Goal: Task Accomplishment & Management: Use online tool/utility

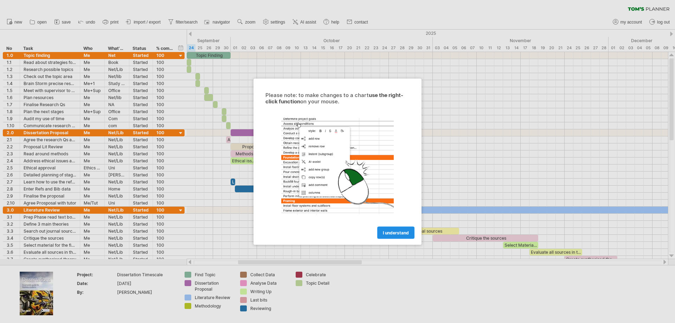
click at [398, 234] on span "I understand" at bounding box center [396, 232] width 26 height 5
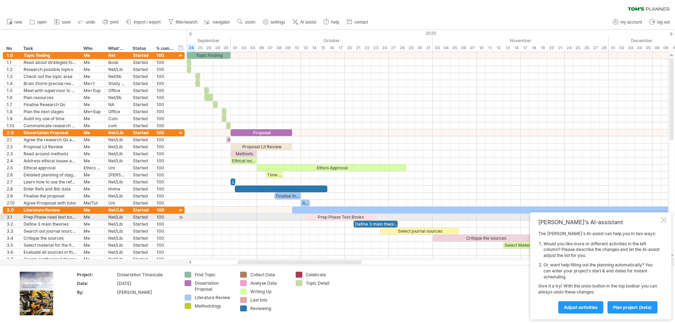
click at [664, 218] on div at bounding box center [664, 220] width 6 height 6
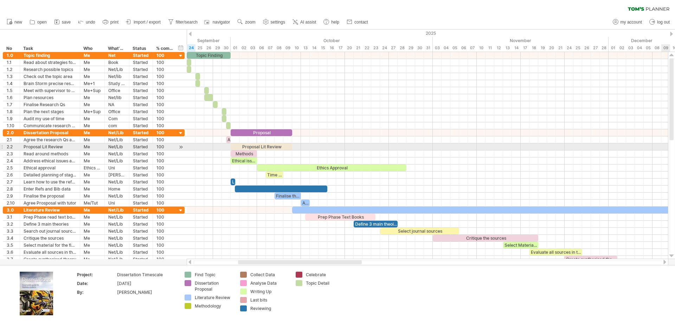
drag, startPoint x: 675, startPoint y: 100, endPoint x: 675, endPoint y: 151, distance: 51.0
click at [675, 151] on div at bounding box center [673, 155] width 6 height 194
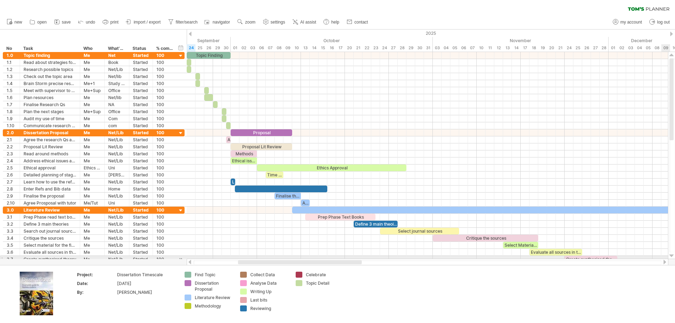
click at [672, 256] on div at bounding box center [672, 256] width 5 height 6
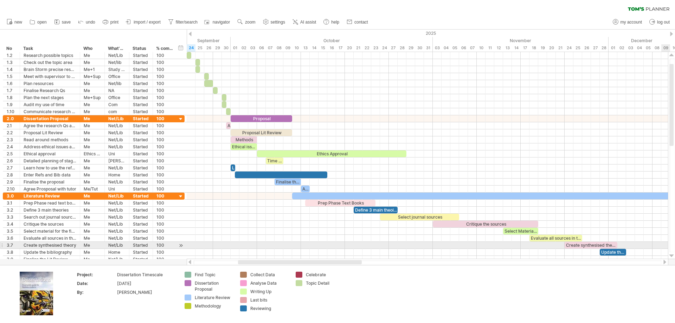
click at [672, 256] on div at bounding box center [672, 256] width 5 height 6
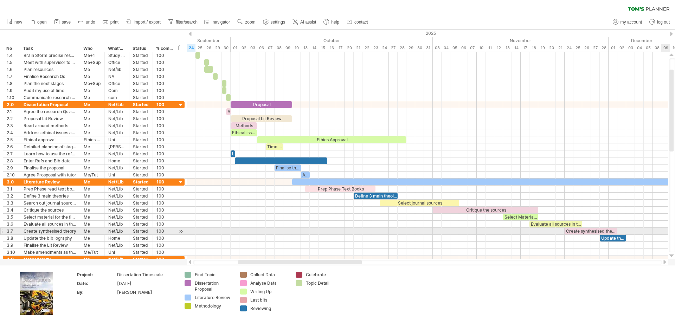
click at [672, 256] on div at bounding box center [672, 256] width 5 height 6
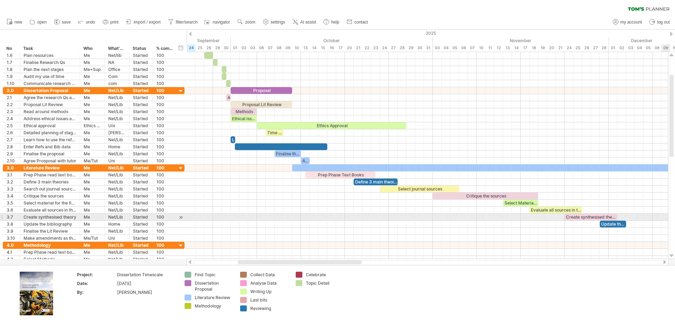
click at [672, 256] on div at bounding box center [672, 256] width 5 height 6
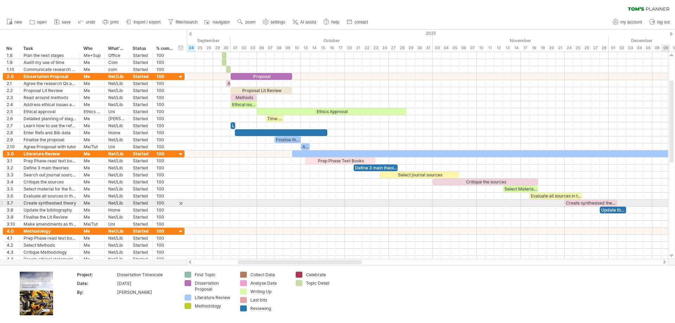
click at [672, 256] on div at bounding box center [672, 256] width 5 height 6
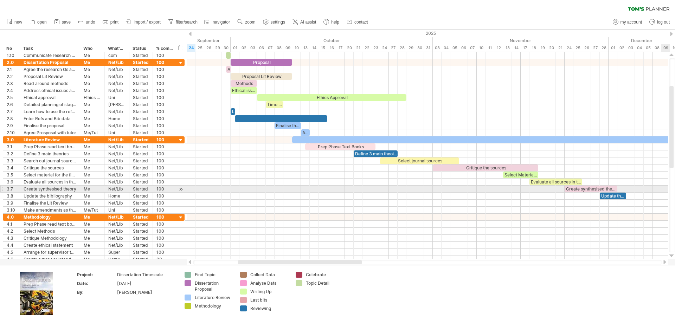
click at [672, 256] on div at bounding box center [672, 256] width 5 height 6
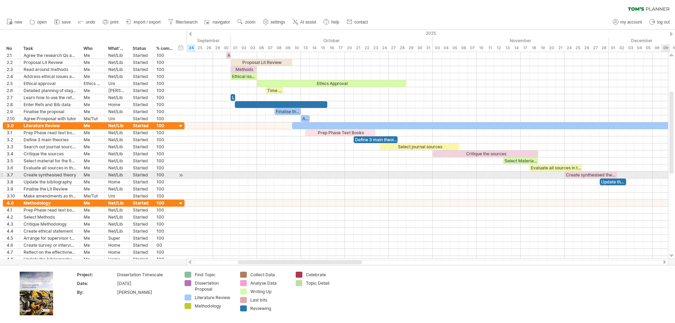
click at [672, 256] on div at bounding box center [672, 256] width 5 height 6
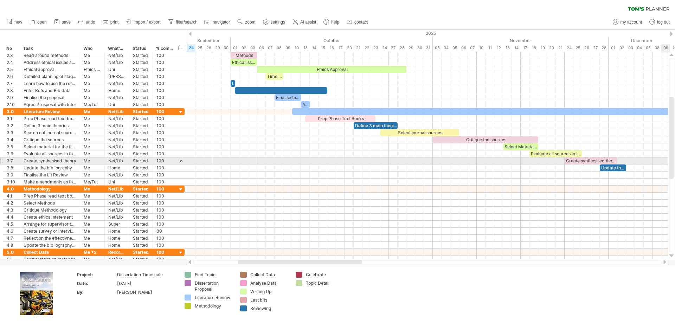
click at [672, 256] on div at bounding box center [672, 256] width 5 height 6
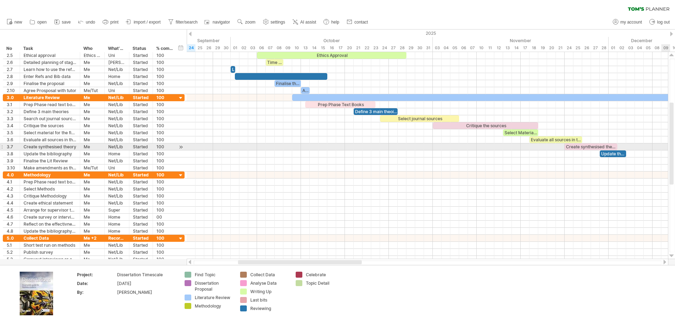
click at [672, 256] on div at bounding box center [672, 256] width 5 height 6
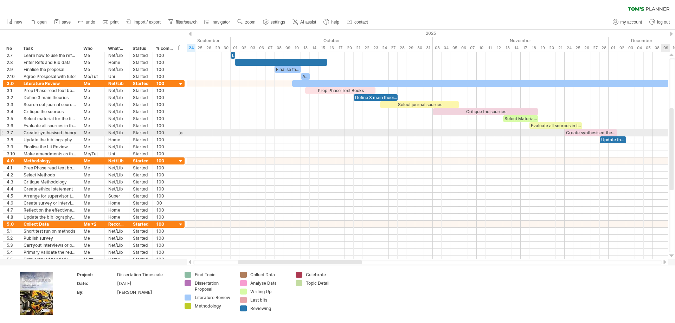
click at [672, 256] on div at bounding box center [672, 256] width 5 height 6
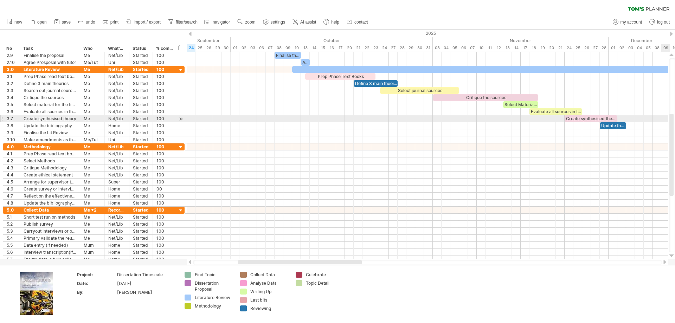
click at [672, 256] on div at bounding box center [672, 256] width 5 height 6
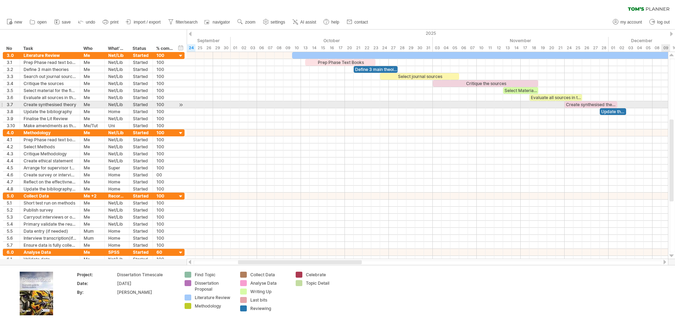
click at [672, 256] on div at bounding box center [672, 256] width 5 height 6
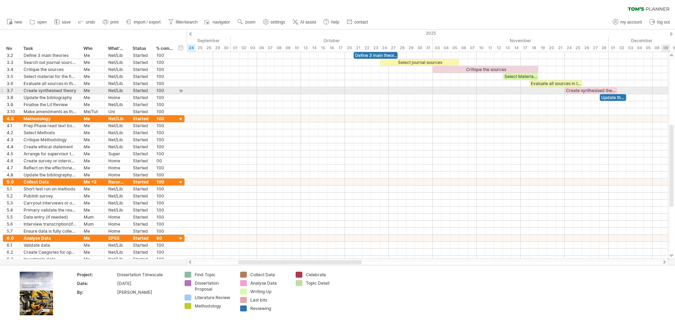
click at [672, 256] on div at bounding box center [672, 256] width 5 height 6
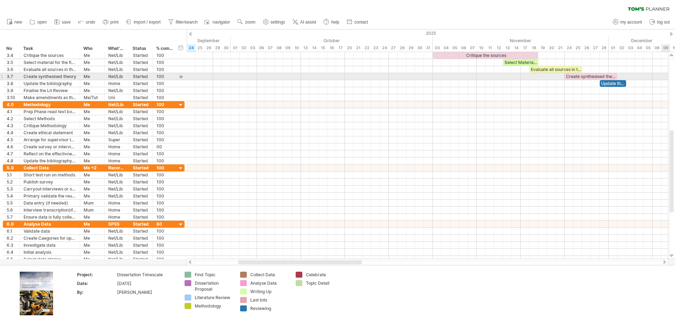
click at [672, 256] on div at bounding box center [672, 256] width 5 height 6
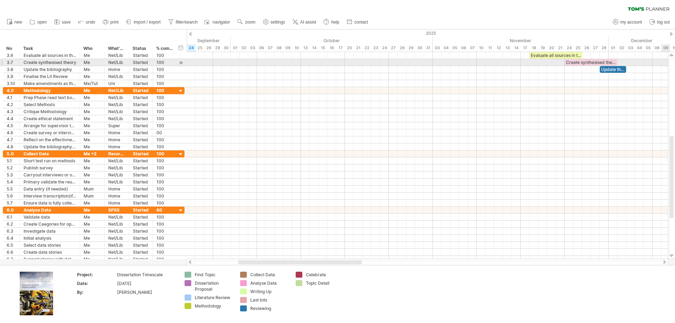
click at [672, 256] on div at bounding box center [672, 256] width 5 height 6
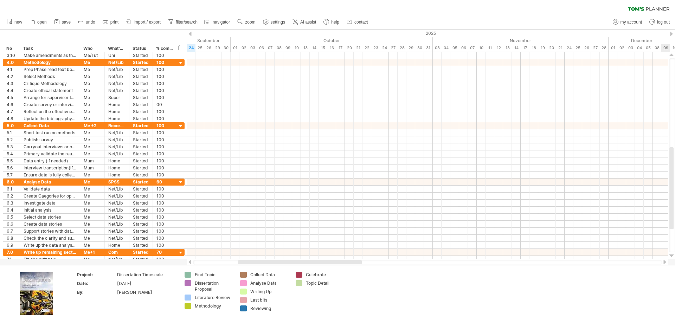
click at [672, 256] on div at bounding box center [672, 256] width 5 height 6
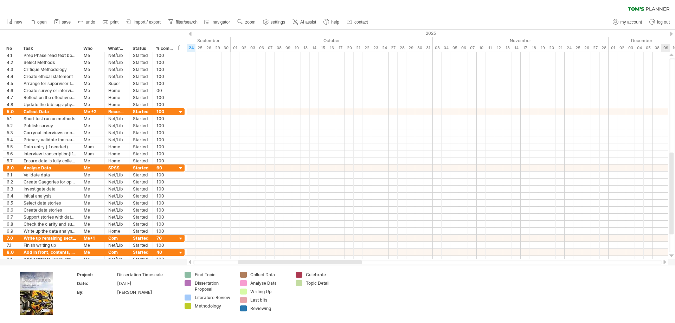
click at [672, 256] on div at bounding box center [672, 256] width 5 height 6
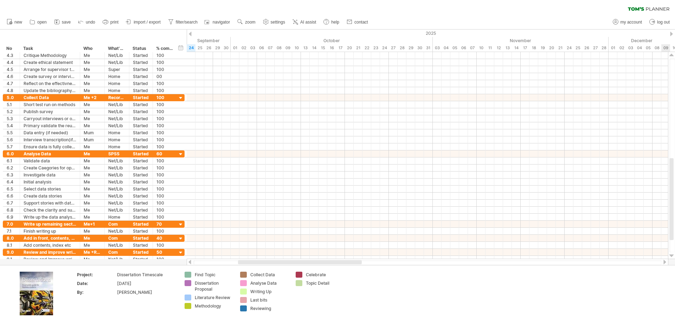
click at [672, 256] on div at bounding box center [672, 256] width 5 height 6
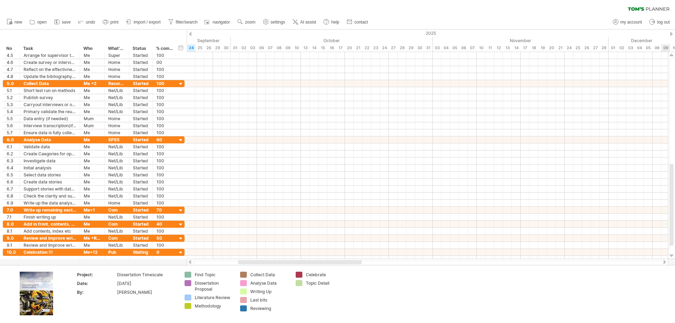
click at [672, 256] on div at bounding box center [672, 256] width 5 height 6
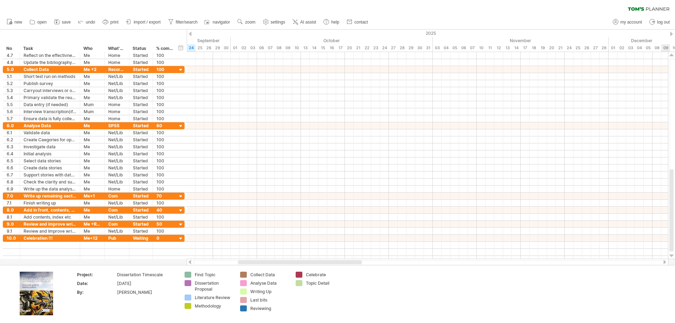
click at [672, 256] on div at bounding box center [672, 256] width 5 height 6
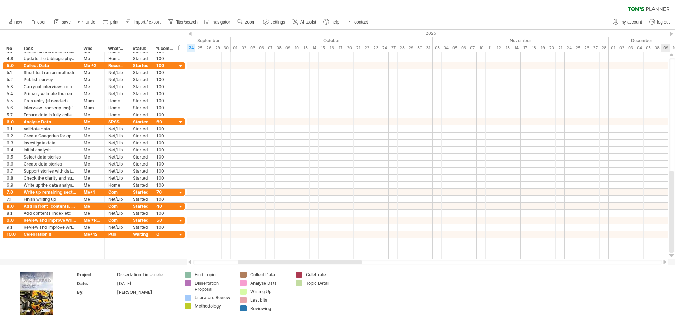
click at [672, 256] on div at bounding box center [672, 256] width 5 height 6
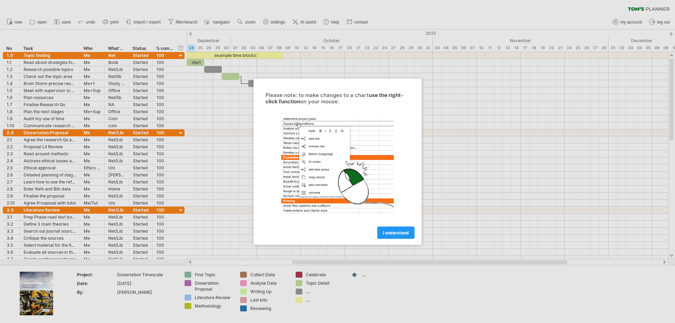
click at [420, 295] on div at bounding box center [337, 161] width 675 height 323
click at [397, 232] on span "I understand" at bounding box center [396, 232] width 26 height 5
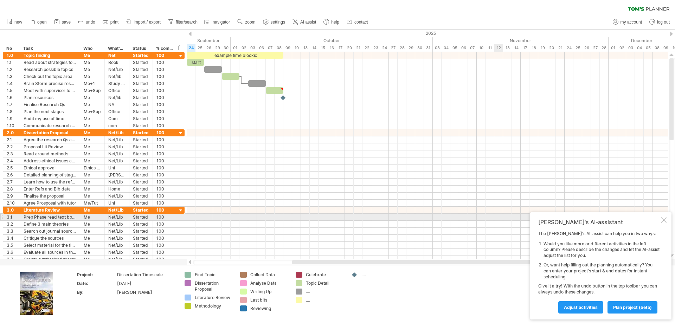
click at [664, 219] on div at bounding box center [664, 220] width 6 height 6
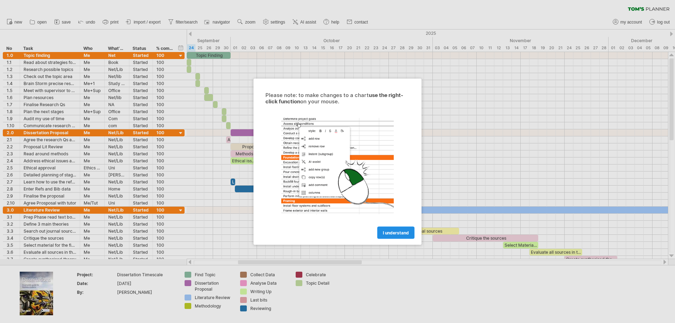
click at [394, 230] on span "I understand" at bounding box center [396, 232] width 26 height 5
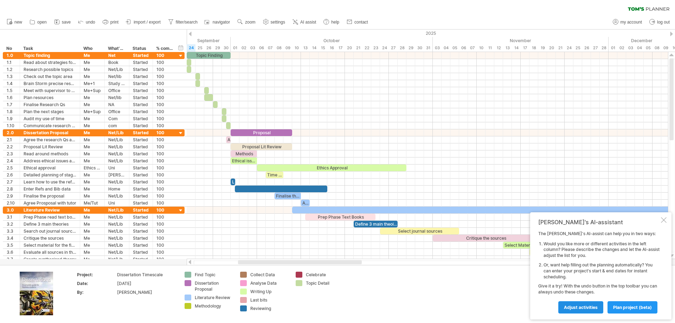
click at [585, 308] on span "Adjust activities" at bounding box center [581, 307] width 34 height 5
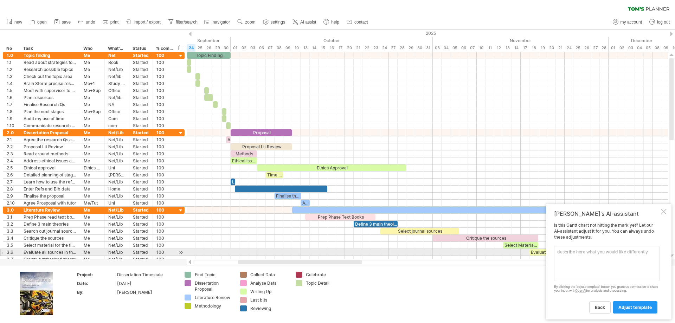
click at [581, 255] on textarea at bounding box center [607, 263] width 106 height 35
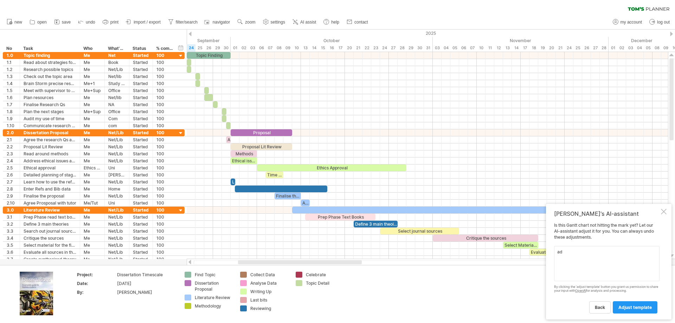
type textarea "a"
type textarea "Adjust the time frame to start in September 2025 and end in June 2027; make a c…"
click at [634, 307] on span "adjust template" at bounding box center [635, 307] width 33 height 5
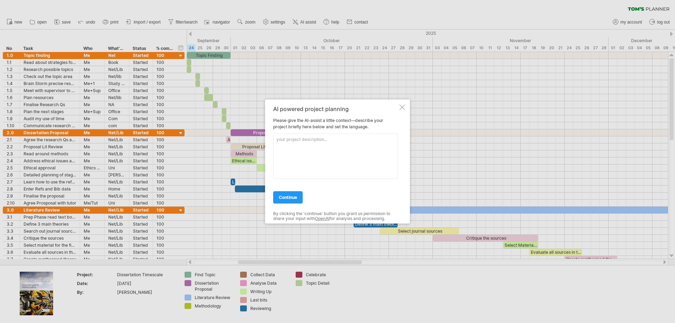
click at [321, 151] on textarea at bounding box center [335, 156] width 125 height 45
type textarea "The project is a qualitative Reacher study for a doctoral dissertation"
click at [280, 198] on span "continue" at bounding box center [288, 197] width 18 height 5
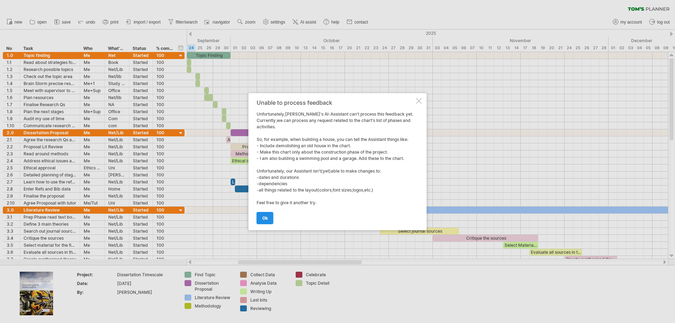
click at [268, 215] on link "ok" at bounding box center [265, 218] width 17 height 12
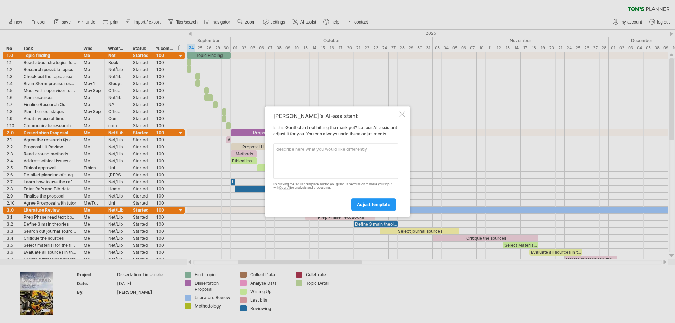
click at [403, 113] on div at bounding box center [403, 114] width 6 height 6
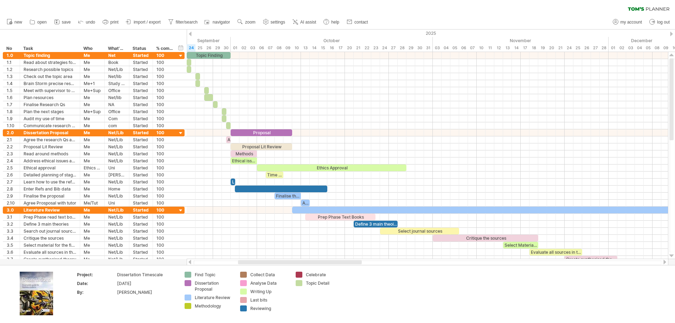
click at [671, 34] on div at bounding box center [671, 34] width 3 height 5
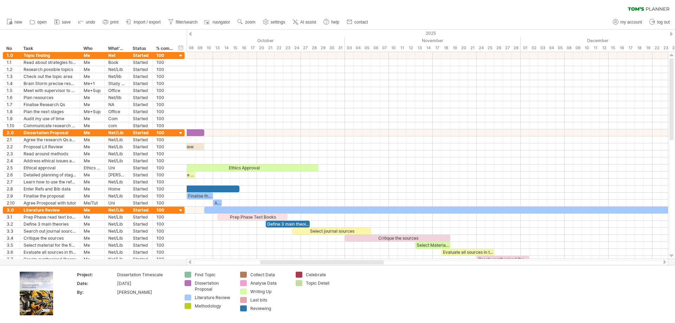
click at [671, 34] on div at bounding box center [671, 34] width 3 height 5
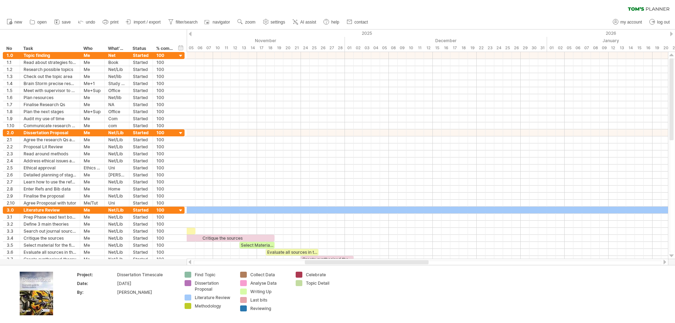
click at [671, 34] on div at bounding box center [671, 34] width 3 height 5
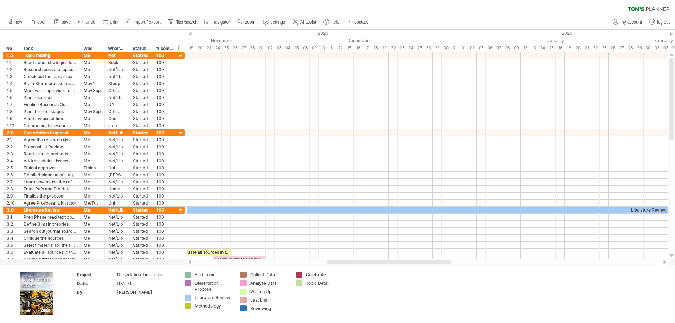
click at [671, 34] on div at bounding box center [671, 34] width 3 height 5
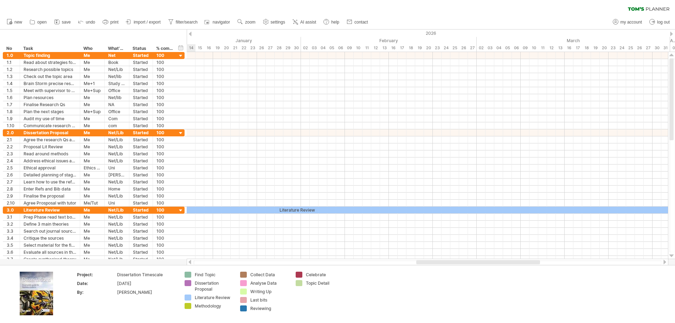
click at [671, 34] on div at bounding box center [671, 34] width 3 height 5
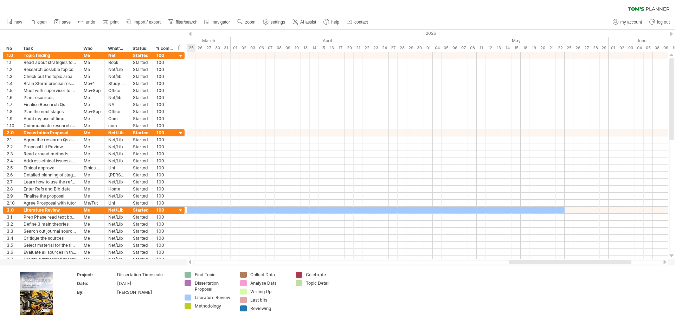
click at [671, 34] on div at bounding box center [671, 34] width 3 height 5
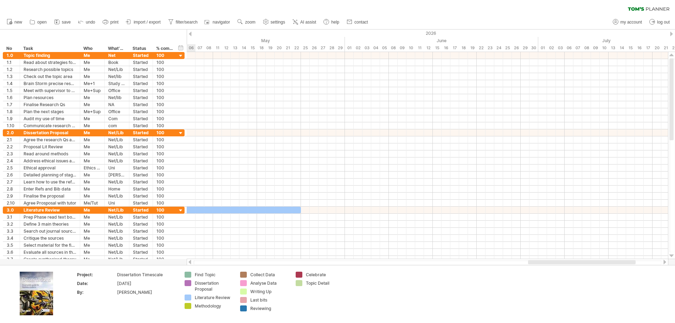
click at [671, 34] on div at bounding box center [671, 34] width 3 height 5
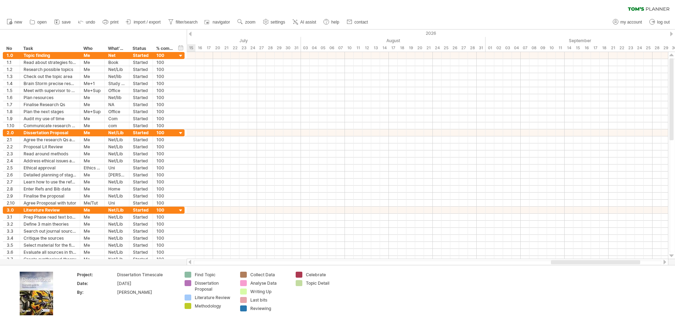
click at [671, 34] on div at bounding box center [671, 34] width 3 height 5
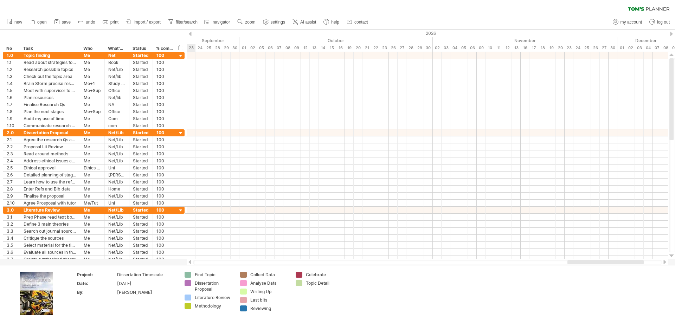
click at [671, 34] on div at bounding box center [671, 34] width 3 height 5
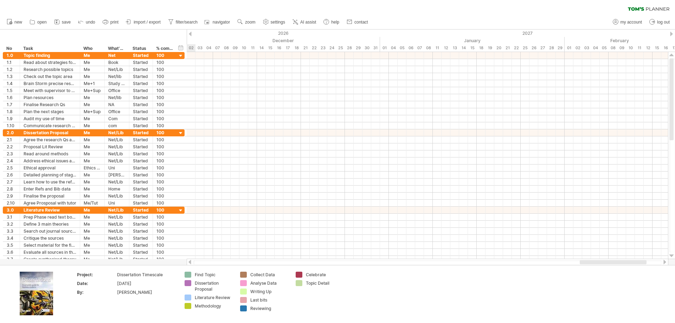
click at [671, 34] on div at bounding box center [671, 34] width 3 height 5
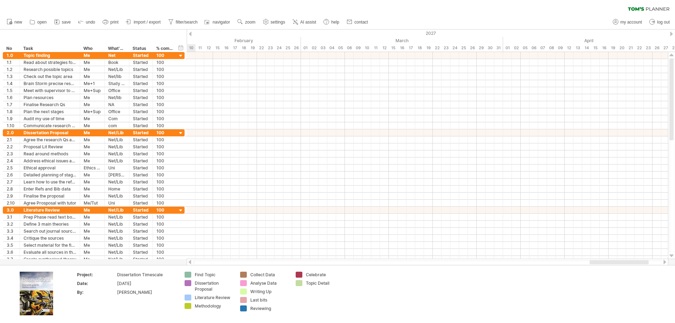
click at [671, 34] on div at bounding box center [671, 34] width 3 height 5
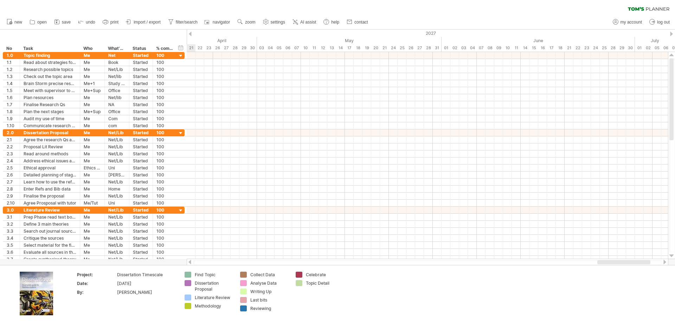
click at [671, 34] on div at bounding box center [671, 34] width 3 height 5
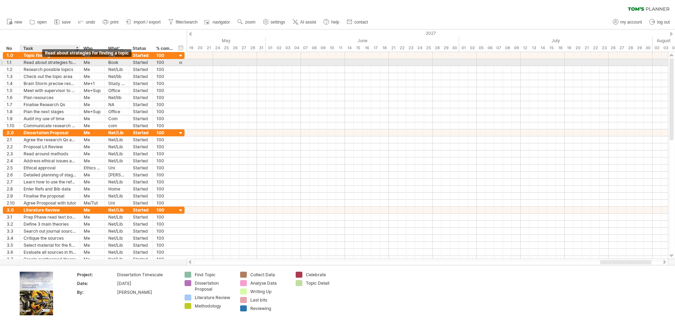
click at [42, 62] on div "Read about strategies for finding a topic" at bounding box center [50, 62] width 53 height 7
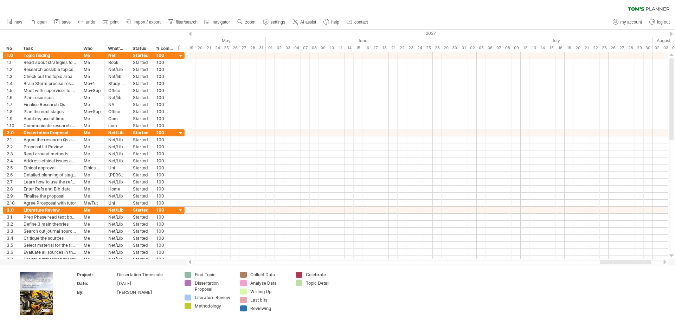
click at [495, 24] on div "new" at bounding box center [337, 22] width 675 height 15
click at [62, 24] on span "save" at bounding box center [66, 22] width 9 height 5
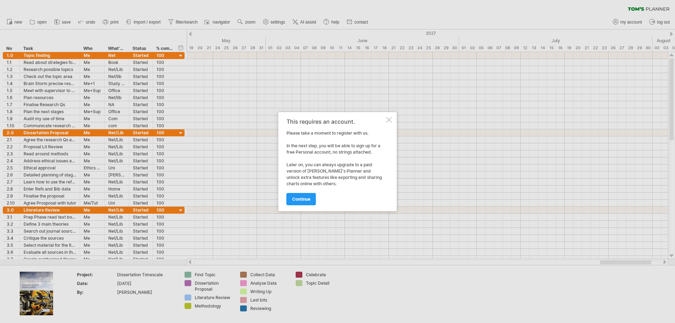
click at [390, 120] on div at bounding box center [390, 120] width 6 height 6
